Goal: Task Accomplishment & Management: Use online tool/utility

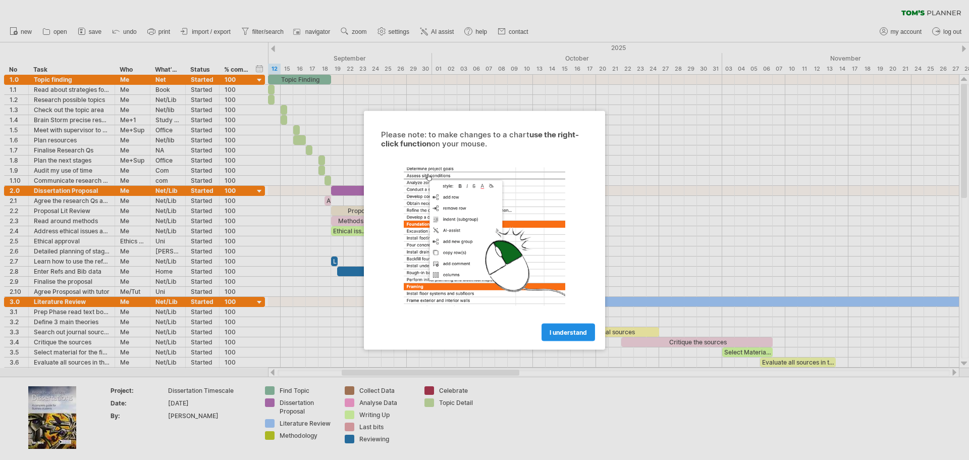
click at [580, 329] on span "I understand" at bounding box center [568, 332] width 37 height 8
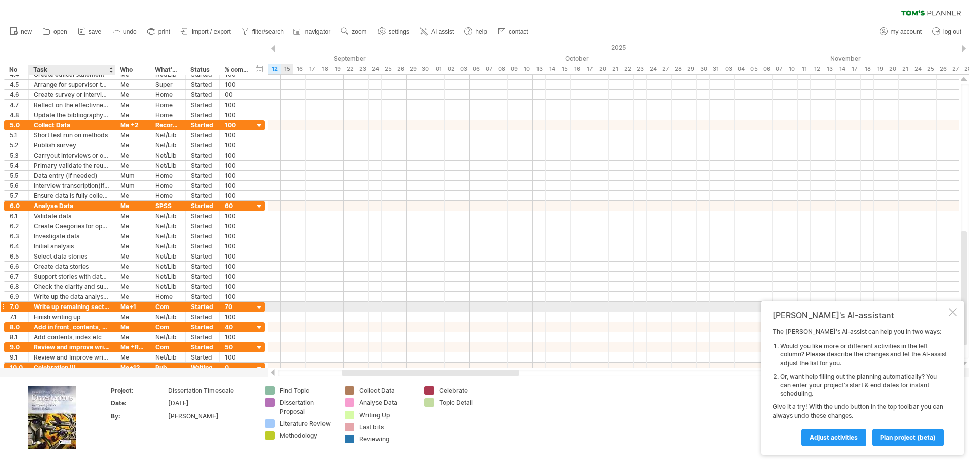
click at [101, 310] on div "Write up remaining sections" at bounding box center [72, 307] width 76 height 10
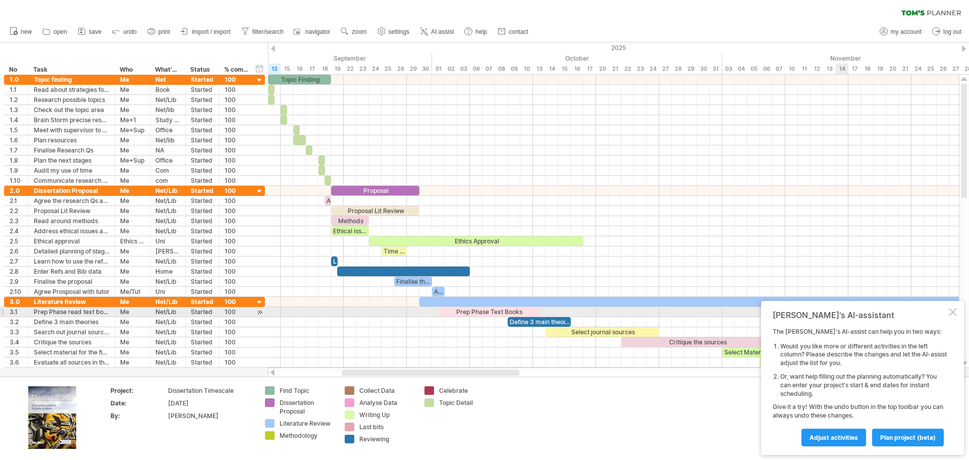
click at [955, 312] on div at bounding box center [953, 312] width 8 height 8
